Goal: Task Accomplishment & Management: Manage account settings

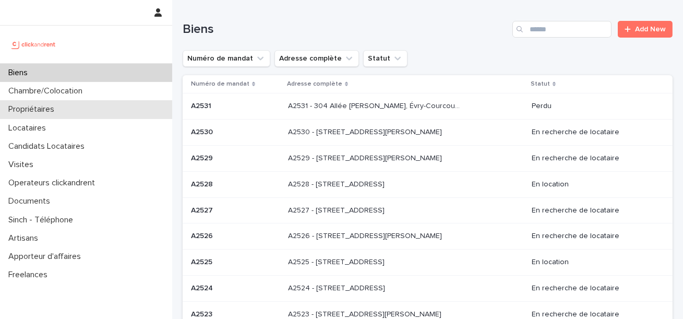
click at [69, 114] on div "Propriétaires" at bounding box center [86, 109] width 172 height 18
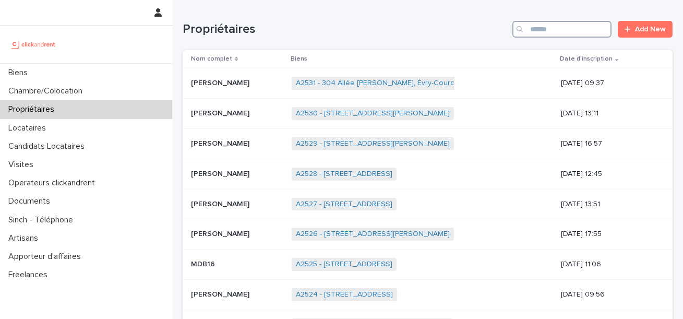
click at [540, 34] on input "Search" at bounding box center [562, 29] width 99 height 17
paste input "********"
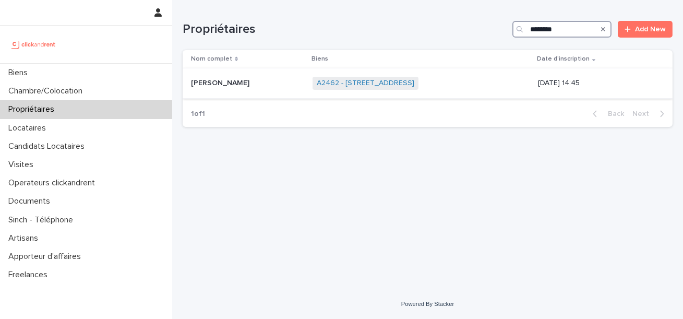
type input "********"
click at [203, 80] on p "Pénélope Laigo" at bounding box center [221, 82] width 61 height 11
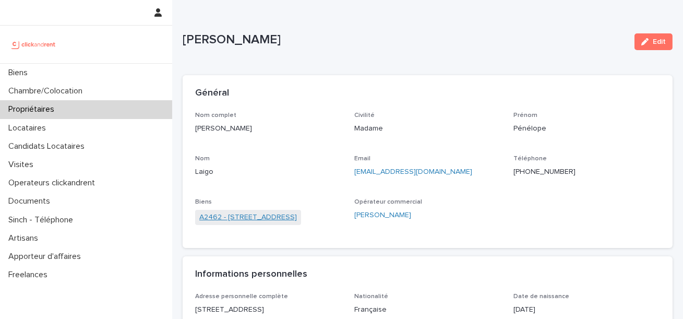
click at [233, 214] on link "A2462 - 25 rue du Borrégo, Paris 75020" at bounding box center [248, 217] width 98 height 11
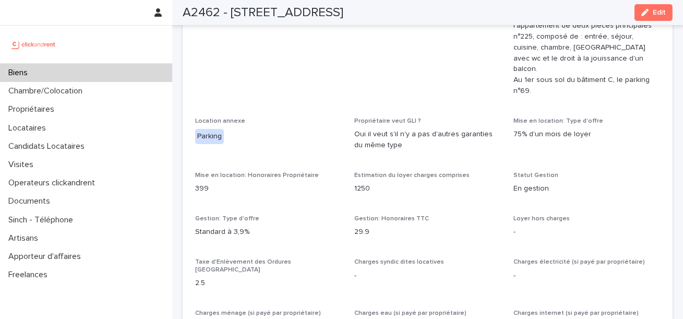
scroll to position [745, 0]
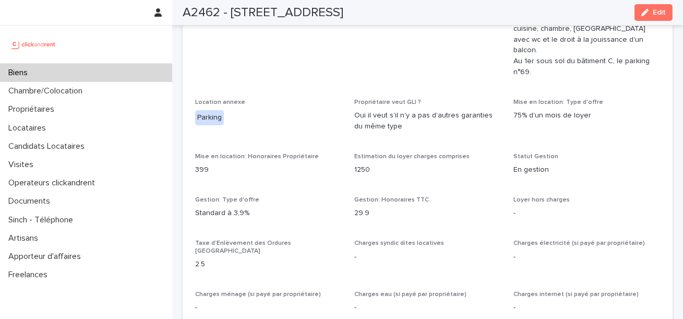
click at [367, 164] on p "1250" at bounding box center [427, 169] width 147 height 11
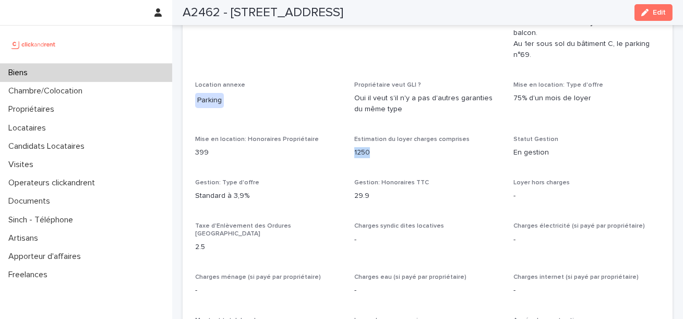
scroll to position [762, 0]
click at [383, 148] on p "1250" at bounding box center [427, 153] width 147 height 11
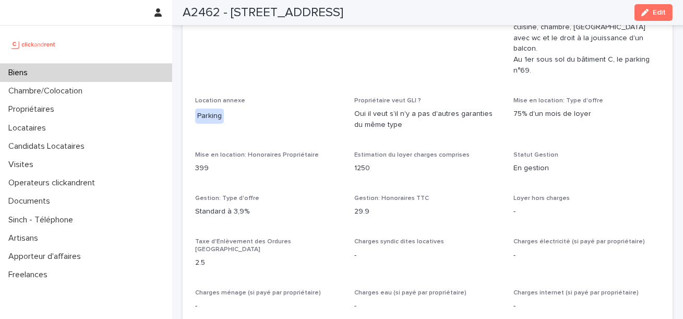
scroll to position [767, 0]
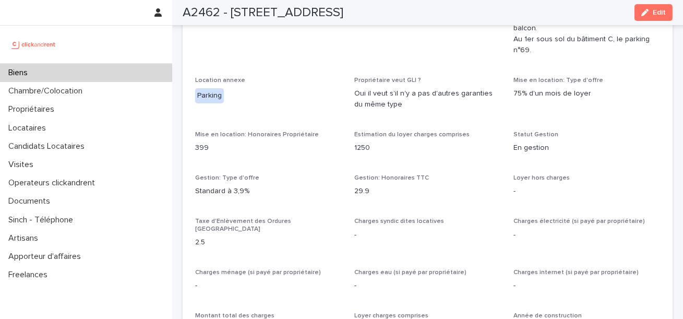
click at [651, 4] on div "A2462 - 25 rue du Borrégo, Paris 75020 Edit" at bounding box center [428, 12] width 490 height 25
click at [653, 18] on button "Edit" at bounding box center [654, 12] width 38 height 17
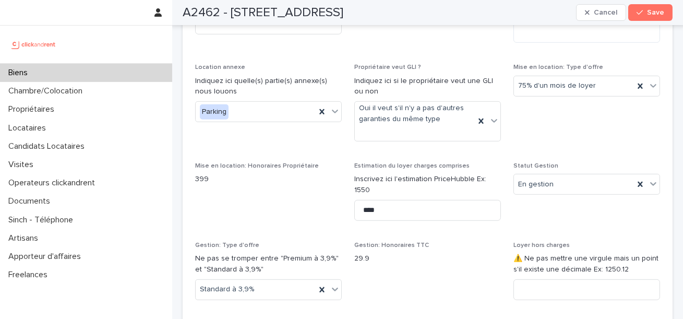
scroll to position [1137, 0]
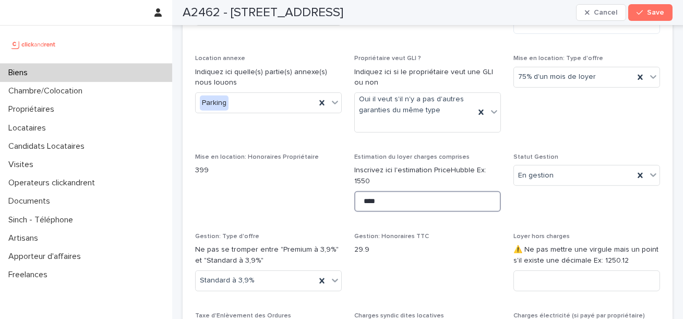
click at [399, 195] on input "****" at bounding box center [427, 201] width 147 height 21
type input "****"
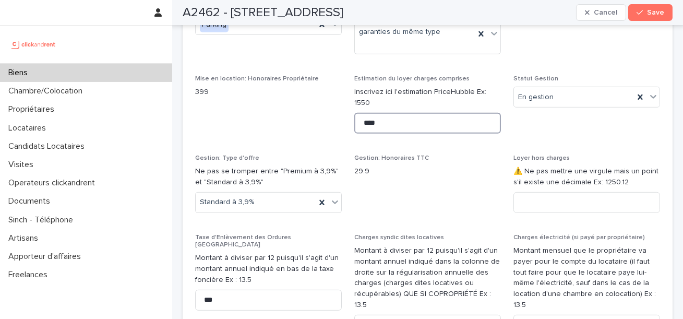
scroll to position [1220, 0]
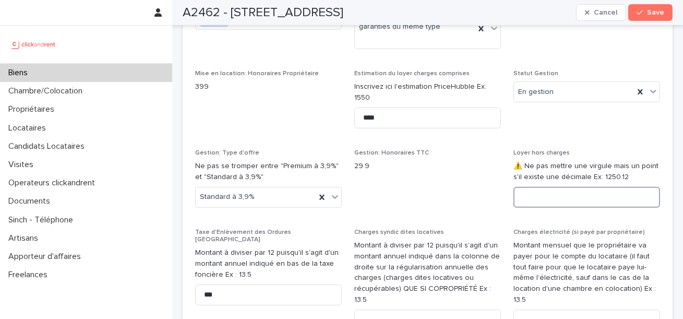
click at [573, 192] on input at bounding box center [587, 197] width 147 height 21
type input "*"
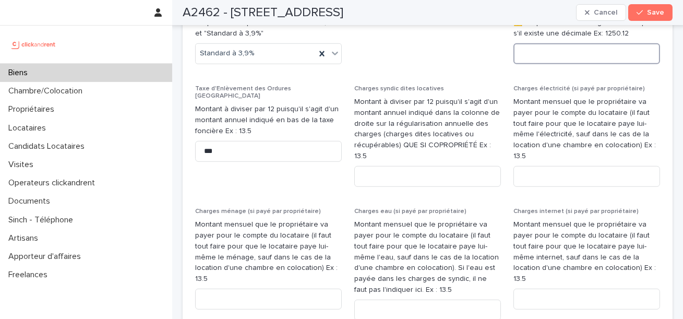
scroll to position [1361, 0]
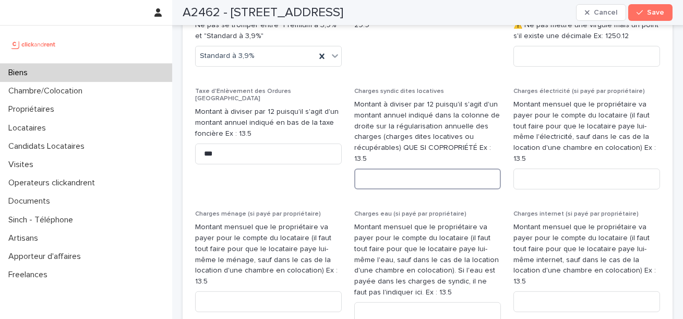
click at [409, 169] on input at bounding box center [427, 179] width 147 height 21
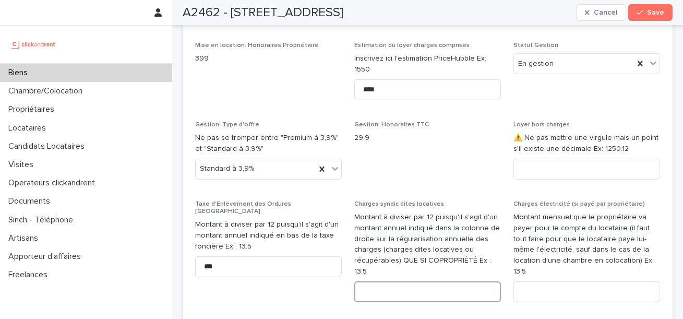
scroll to position [1243, 0]
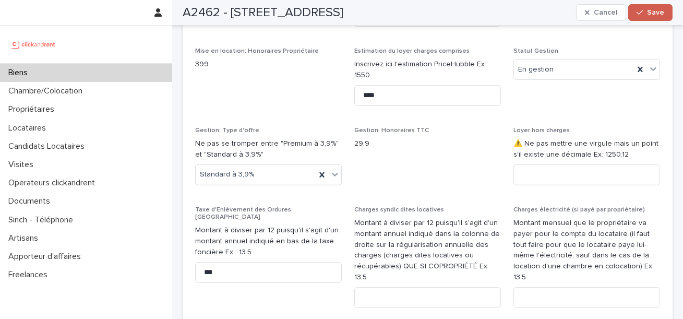
click at [647, 18] on button "Save" at bounding box center [650, 12] width 44 height 17
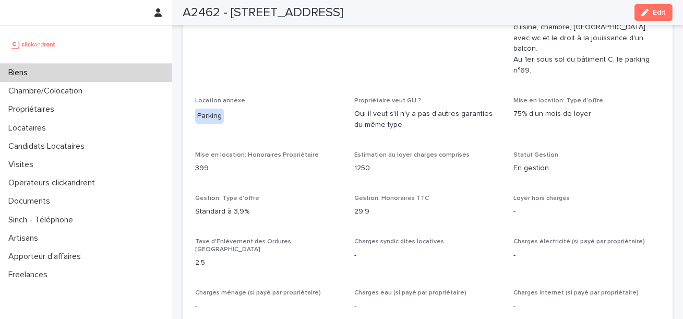
scroll to position [849, 0]
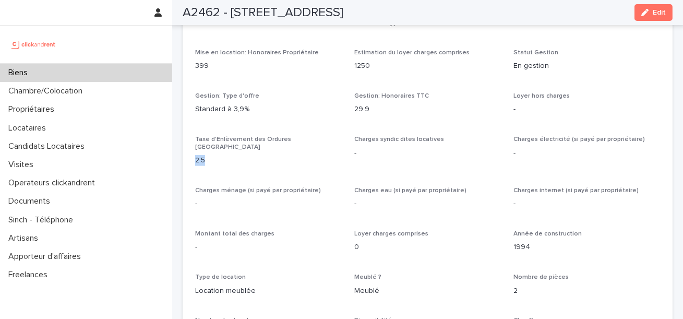
drag, startPoint x: 211, startPoint y: 137, endPoint x: 193, endPoint y: 137, distance: 18.3
click at [193, 137] on div "Opérateur commercial Victor Hecquet Opérateur opérationnel Sophie Millet Propri…" at bounding box center [428, 219] width 490 height 896
click at [222, 155] on p "2.5" at bounding box center [268, 160] width 147 height 11
drag, startPoint x: 415, startPoint y: 129, endPoint x: 362, endPoint y: 129, distance: 53.8
click at [362, 136] on span "Charges syndic dites locatives" at bounding box center [399, 139] width 90 height 6
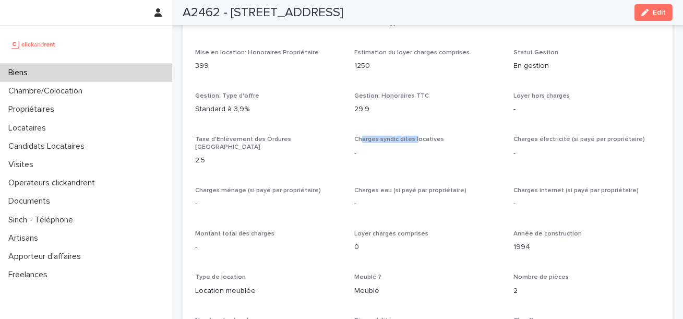
click at [362, 136] on span "Charges syndic dites locatives" at bounding box center [399, 139] width 90 height 6
drag, startPoint x: 362, startPoint y: 129, endPoint x: 457, endPoint y: 131, distance: 95.0
click at [457, 136] on p "Charges syndic dites locatives" at bounding box center [427, 139] width 147 height 7
drag, startPoint x: 457, startPoint y: 131, endPoint x: 329, endPoint y: 131, distance: 127.9
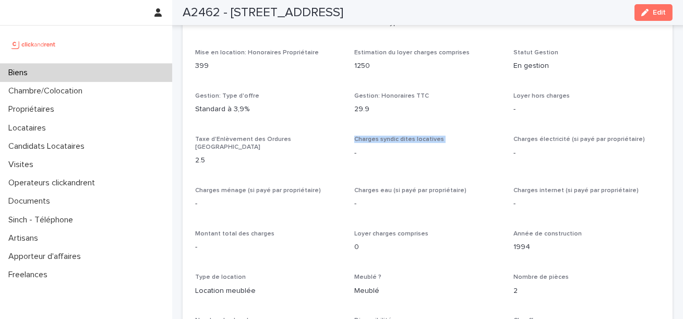
click at [329, 131] on div "Opérateur commercial Victor Hecquet Opérateur opérationnel Sophie Millet Propri…" at bounding box center [427, 212] width 465 height 883
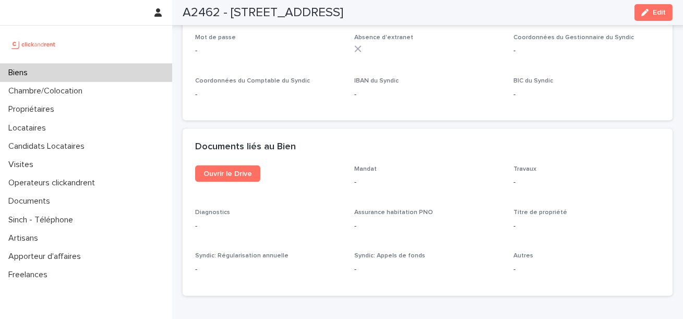
scroll to position [2913, 0]
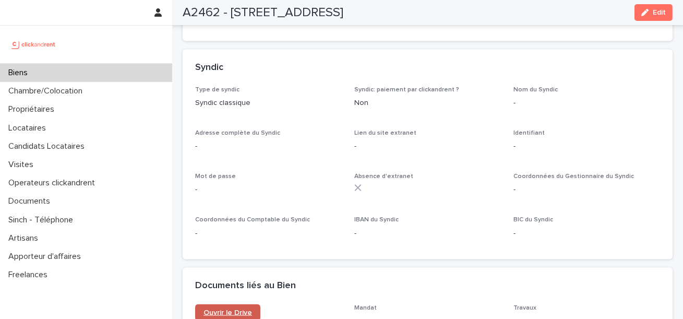
click at [241, 309] on span "Ouvrir le Drive" at bounding box center [228, 312] width 49 height 7
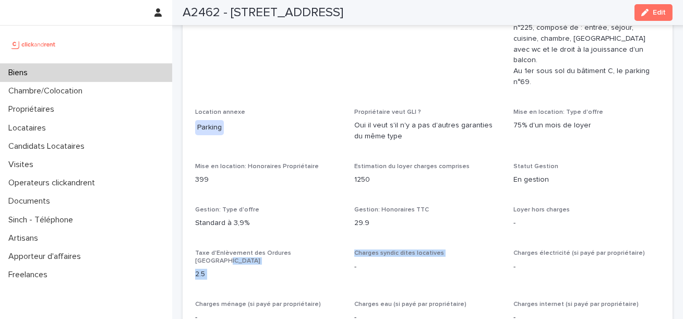
scroll to position [742, 0]
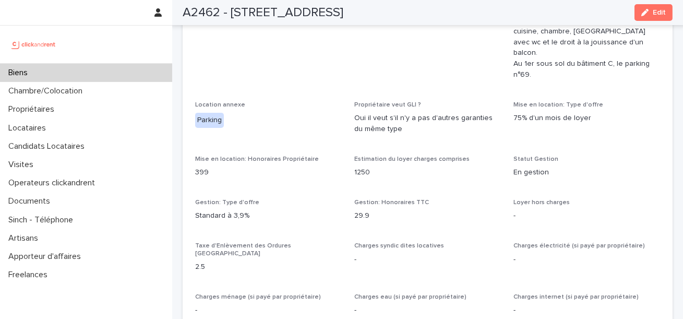
click at [360, 167] on p "1250" at bounding box center [427, 172] width 147 height 11
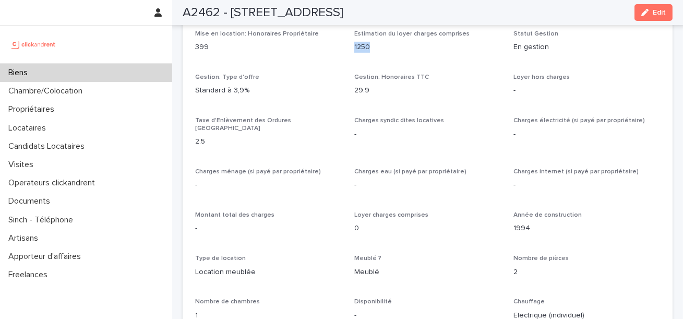
scroll to position [866, 0]
click at [365, 86] on p "29.9" at bounding box center [427, 91] width 147 height 11
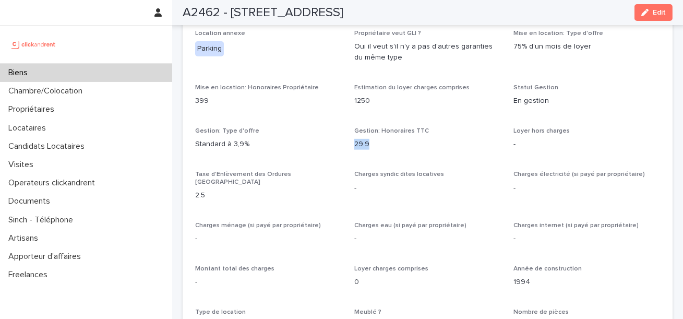
scroll to position [813, 0]
drag, startPoint x: 223, startPoint y: 181, endPoint x: 191, endPoint y: 181, distance: 32.4
click at [191, 181] on div "Opérateur commercial Victor Hecquet Opérateur opérationnel Sophie Millet Propri…" at bounding box center [428, 255] width 490 height 896
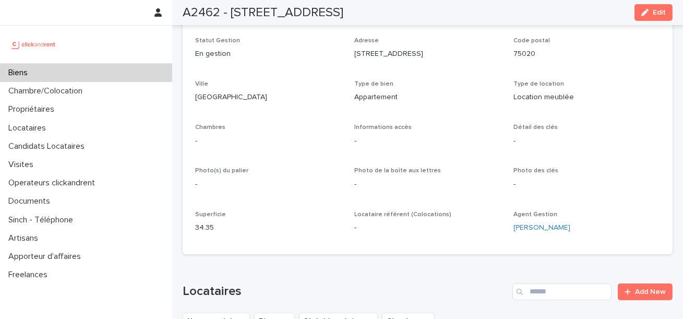
scroll to position [119, 0]
click at [198, 226] on p "34.35" at bounding box center [268, 226] width 147 height 11
click at [224, 228] on p "34.35" at bounding box center [268, 226] width 147 height 11
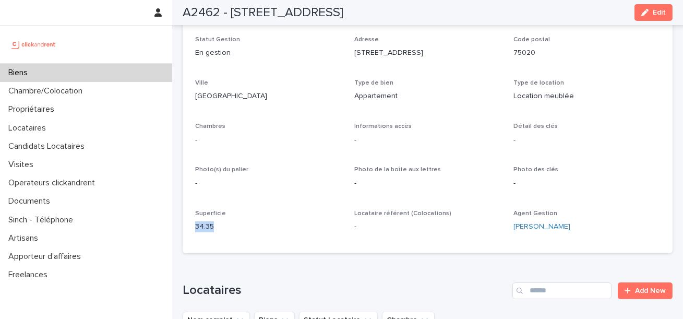
drag, startPoint x: 224, startPoint y: 228, endPoint x: 176, endPoint y: 228, distance: 48.5
click at [231, 233] on div "Superficie 34.35" at bounding box center [268, 225] width 147 height 31
drag, startPoint x: 231, startPoint y: 233, endPoint x: 205, endPoint y: 230, distance: 26.3
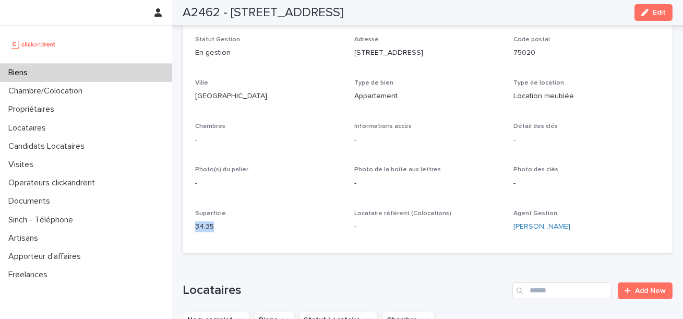
click at [205, 230] on div "Superficie 34.35" at bounding box center [268, 225] width 147 height 31
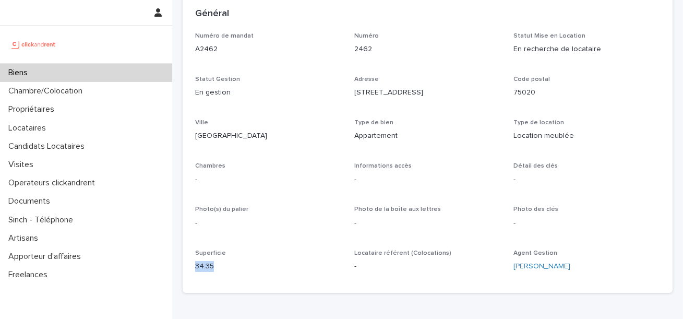
scroll to position [81, 0]
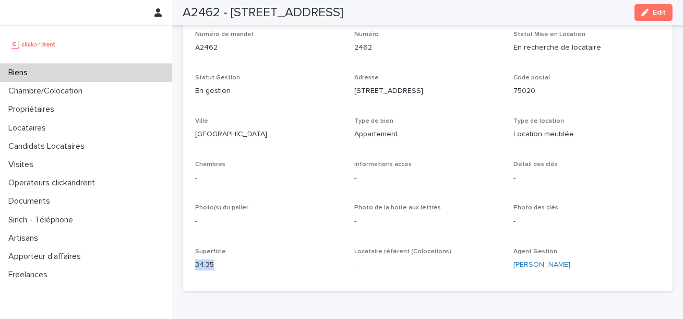
click at [220, 267] on p "34.35" at bounding box center [268, 264] width 147 height 11
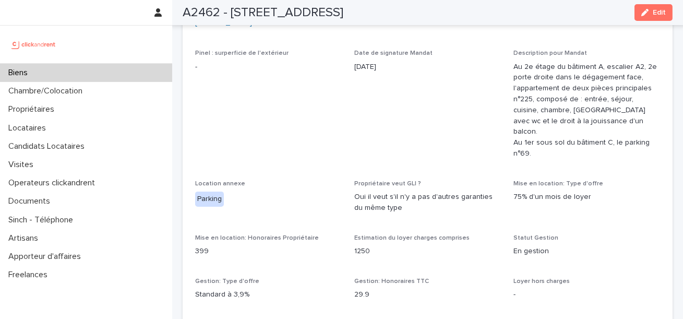
scroll to position [573, 0]
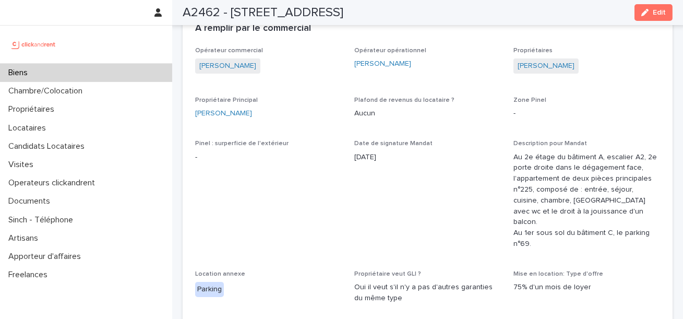
drag, startPoint x: 352, startPoint y: 155, endPoint x: 390, endPoint y: 157, distance: 38.2
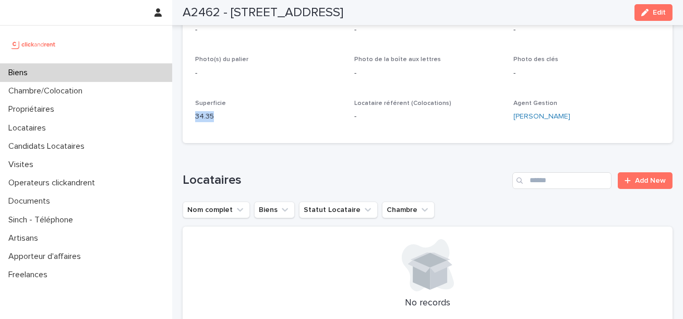
scroll to position [404, 0]
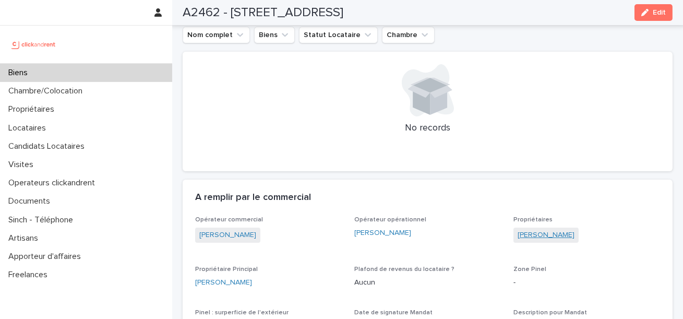
click at [533, 235] on link "Pénélope Laigo" at bounding box center [546, 235] width 57 height 11
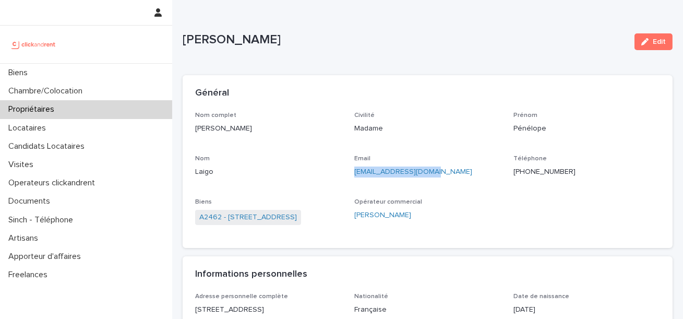
drag, startPoint x: 455, startPoint y: 170, endPoint x: 353, endPoint y: 171, distance: 101.8
click at [353, 171] on div "Nom complet Pénélope Laigo Civilité Madame Prénom Pénélope Nom Laigo Email plai…" at bounding box center [427, 174] width 465 height 124
copy link "plaigo@fmlogistic.com"
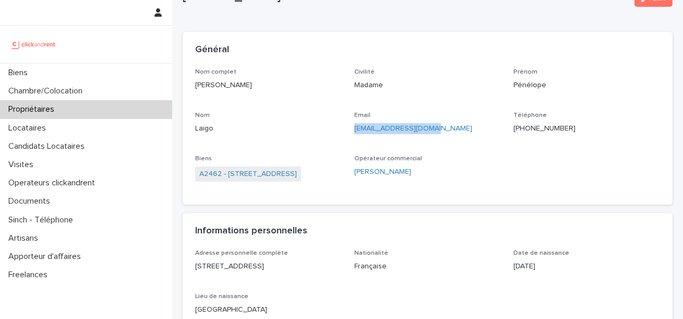
scroll to position [52, 0]
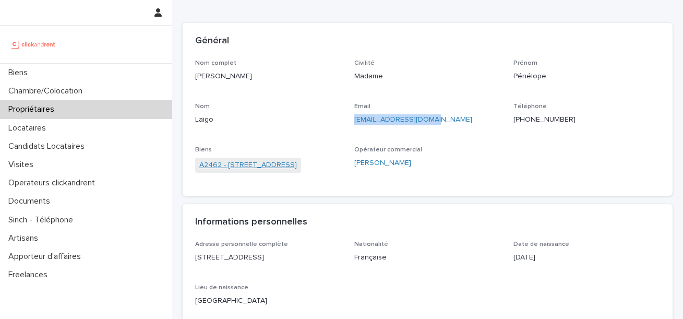
click at [275, 168] on link "A2462 - 25 rue du Borrégo, Paris 75020" at bounding box center [248, 165] width 98 height 11
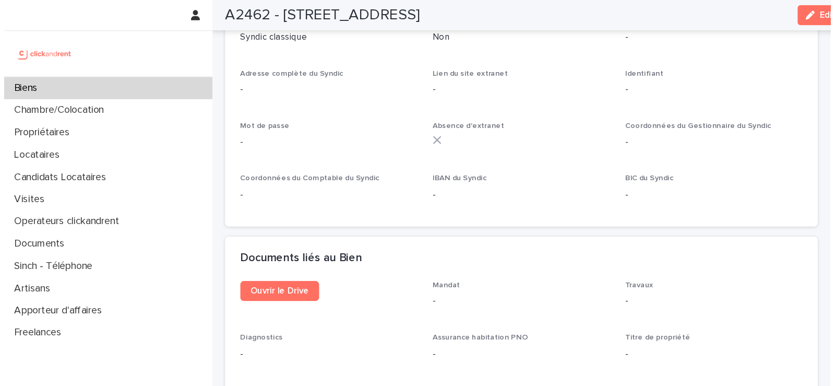
scroll to position [2984, 0]
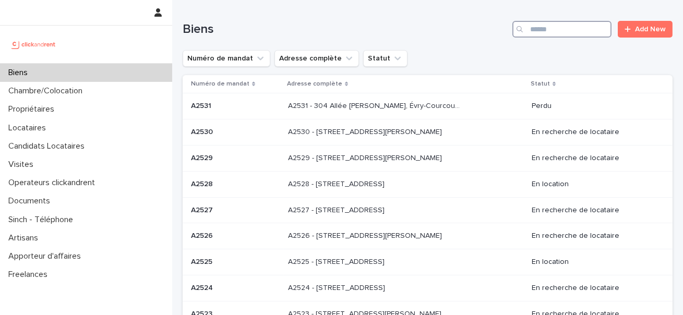
click at [564, 25] on input "Search" at bounding box center [562, 29] width 99 height 17
paste input "*******"
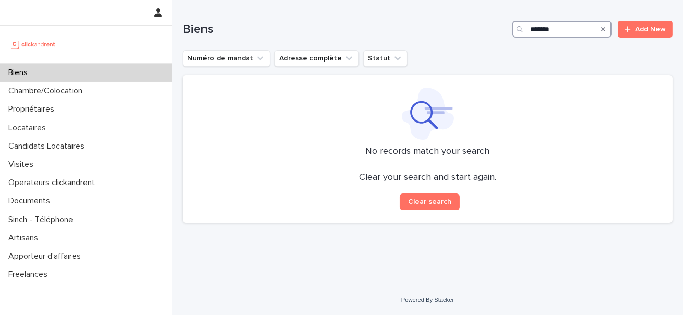
drag, startPoint x: 563, startPoint y: 29, endPoint x: 548, endPoint y: 29, distance: 15.1
click at [548, 29] on input "*******" at bounding box center [562, 29] width 99 height 17
click at [577, 29] on input "*******" at bounding box center [562, 29] width 99 height 17
type input "*******"
click at [123, 76] on div "Biens" at bounding box center [86, 73] width 172 height 18
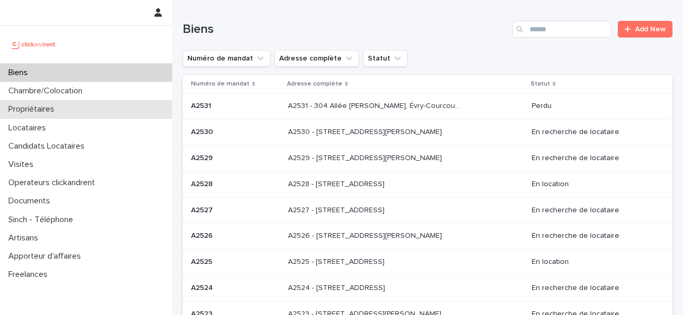
click at [57, 110] on p "Propriétaires" at bounding box center [33, 109] width 58 height 10
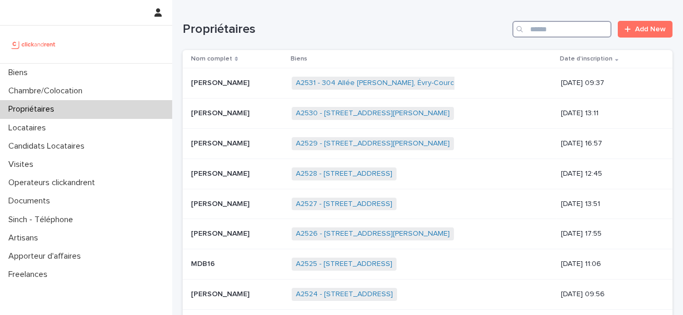
click at [550, 31] on input "Search" at bounding box center [562, 29] width 99 height 17
paste input "*******"
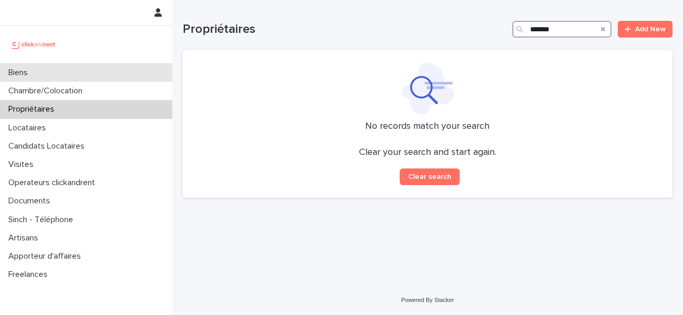
type input "*******"
click at [67, 66] on div "Biens" at bounding box center [86, 73] width 172 height 18
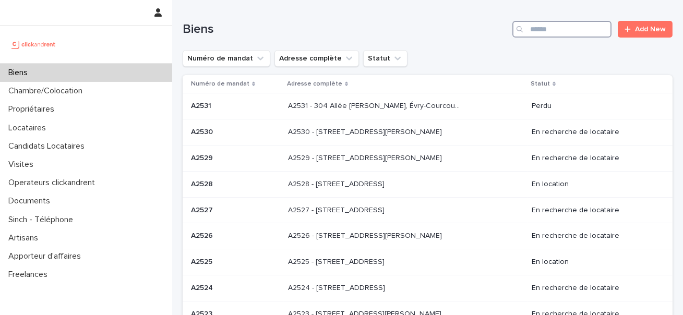
click at [553, 27] on input "Search" at bounding box center [562, 29] width 99 height 17
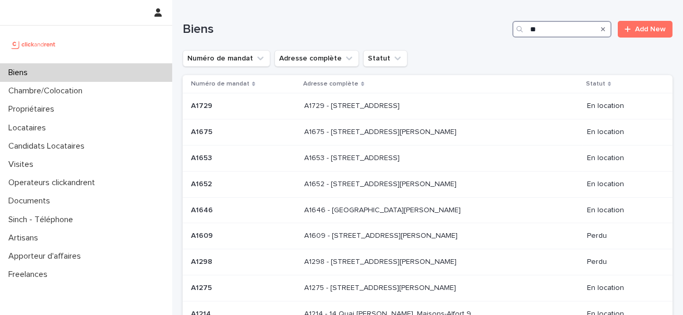
type input "*"
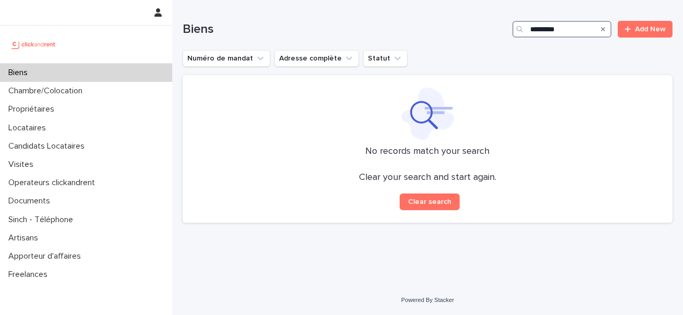
click at [530, 24] on input "*********" at bounding box center [562, 29] width 99 height 17
click at [572, 30] on input "*********" at bounding box center [562, 29] width 99 height 17
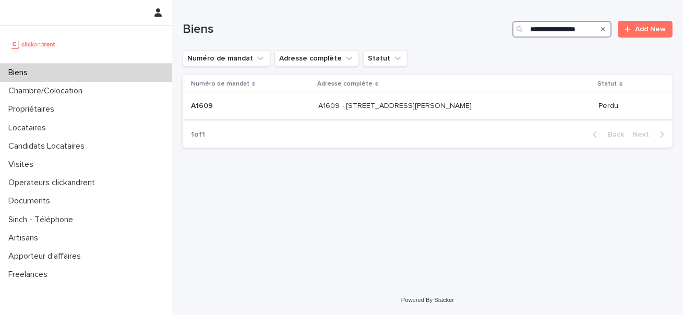
type input "**********"
click at [437, 114] on div "A1609 - [STREET_ADDRESS][GEOGRAPHIC_DATA][PERSON_NAME] A1609 - [STREET_ADDRESS]…" at bounding box center [454, 106] width 272 height 17
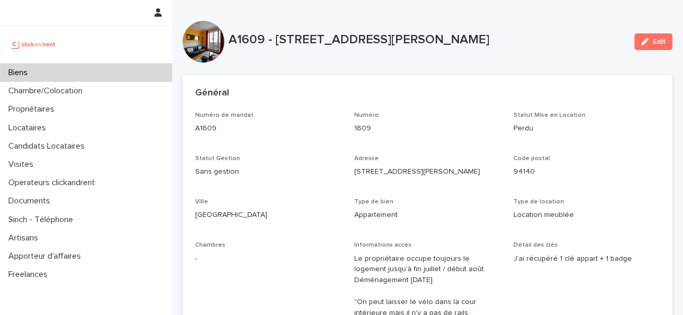
drag, startPoint x: 468, startPoint y: 168, endPoint x: 338, endPoint y: 168, distance: 130.0
click at [466, 173] on p "[STREET_ADDRESS][PERSON_NAME]" at bounding box center [427, 172] width 147 height 11
drag, startPoint x: 364, startPoint y: 172, endPoint x: 484, endPoint y: 166, distance: 120.7
click at [484, 166] on div "[STREET_ADDRESS][PERSON_NAME]" at bounding box center [427, 170] width 147 height 13
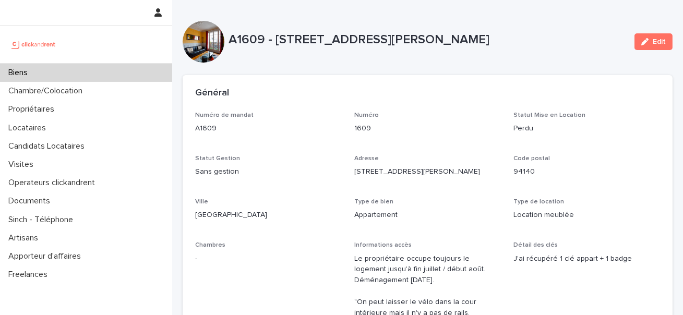
click at [445, 175] on p "[STREET_ADDRESS][PERSON_NAME]" at bounding box center [427, 172] width 147 height 11
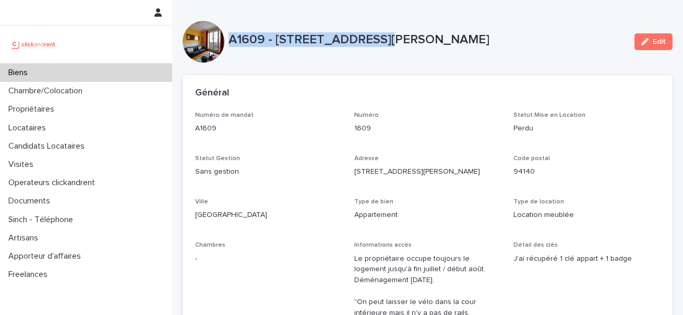
drag, startPoint x: 231, startPoint y: 39, endPoint x: 377, endPoint y: 38, distance: 146.7
click at [377, 38] on p "A1609 - [STREET_ADDRESS][PERSON_NAME]" at bounding box center [428, 39] width 398 height 15
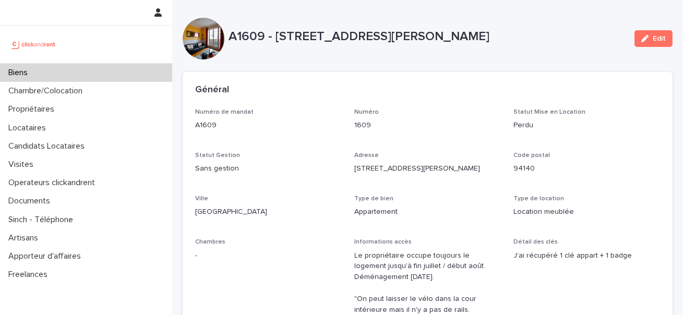
click at [282, 33] on p "A1609 - [STREET_ADDRESS][PERSON_NAME]" at bounding box center [428, 36] width 398 height 15
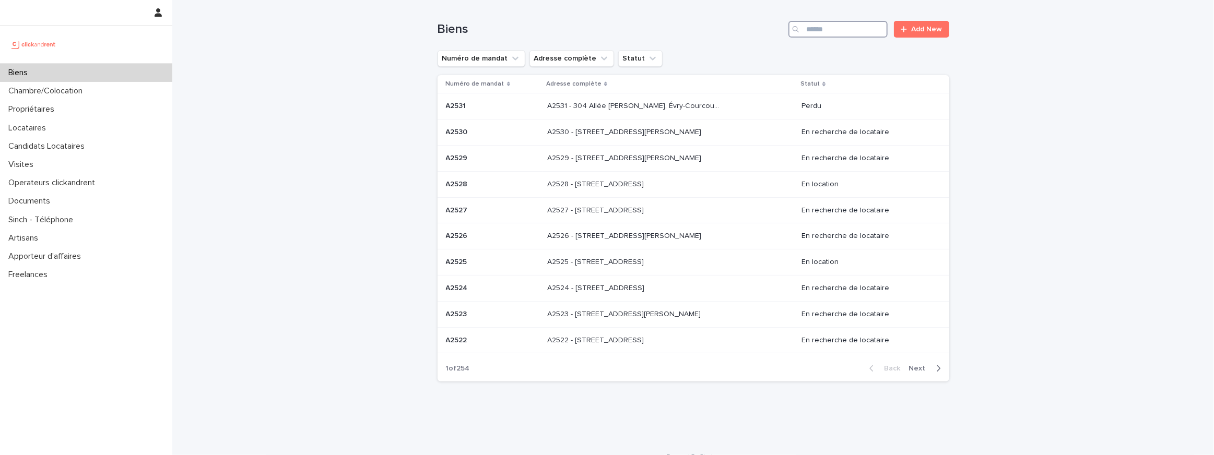
click at [834, 28] on input "Search" at bounding box center [837, 29] width 99 height 17
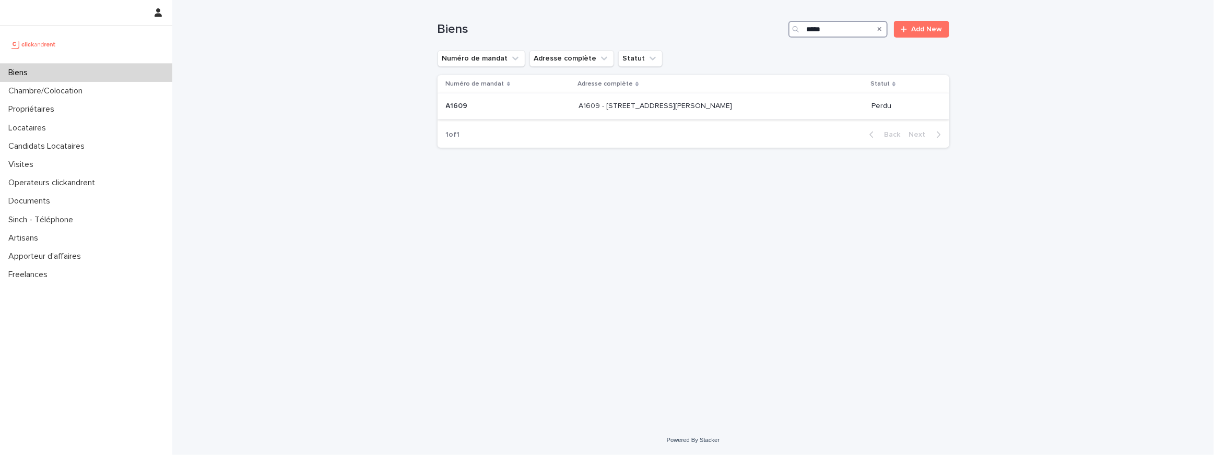
type input "*****"
click at [725, 113] on div "A1609 - 63 rue du Maréchal de Lattre de Tassigny, Alfortville 94140 A1609 - 63 …" at bounding box center [720, 106] width 284 height 17
